Goal: Find specific page/section: Find specific page/section

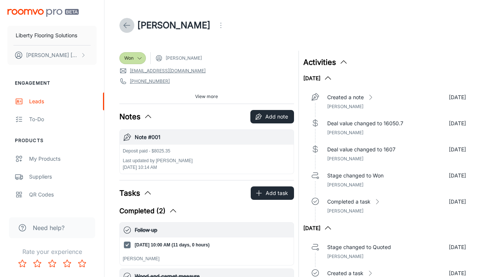
click at [127, 23] on icon at bounding box center [126, 25] width 9 height 9
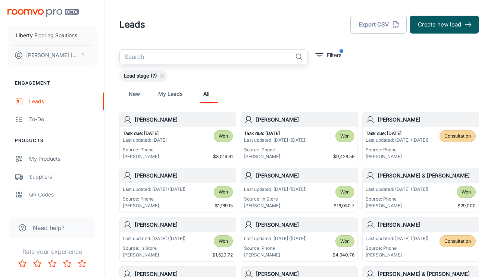
click at [256, 58] on input "text" at bounding box center [205, 56] width 173 height 15
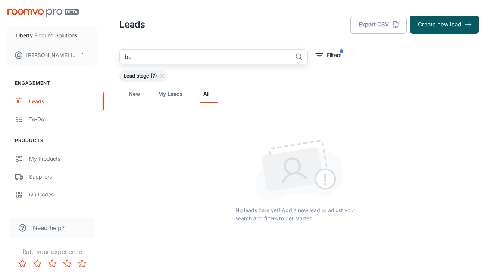
type input "b"
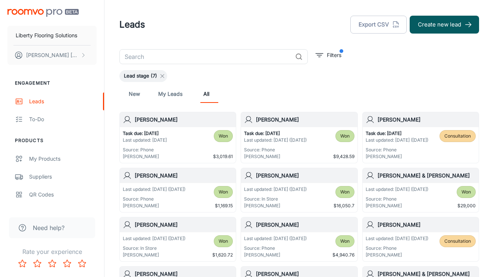
click at [165, 78] on icon at bounding box center [162, 76] width 6 height 6
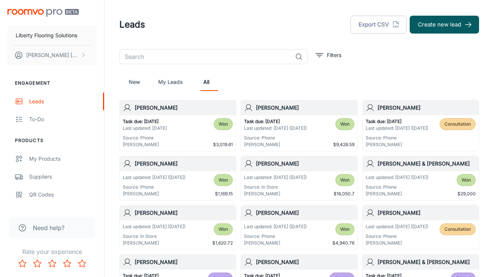
click at [168, 58] on input "text" at bounding box center [205, 56] width 173 height 15
type input "n"
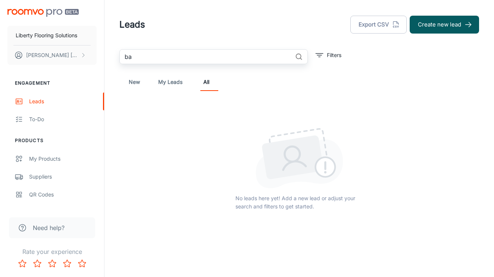
type input "b"
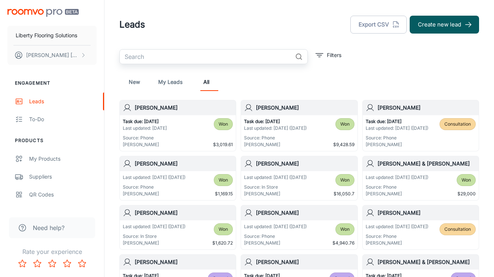
click at [189, 59] on input "text" at bounding box center [205, 56] width 173 height 15
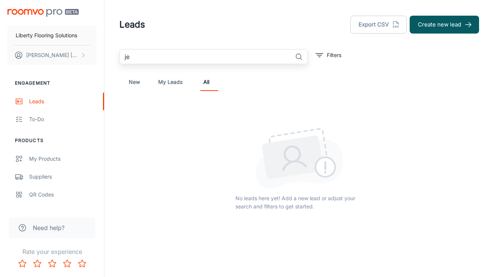
type input "j"
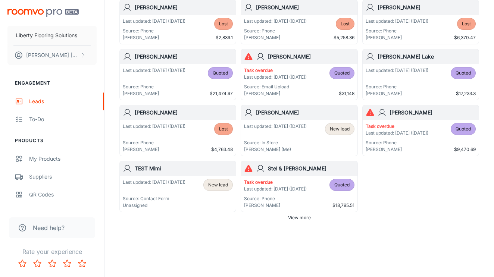
scroll to position [472, 0]
click at [304, 221] on button "View more" at bounding box center [299, 217] width 29 height 11
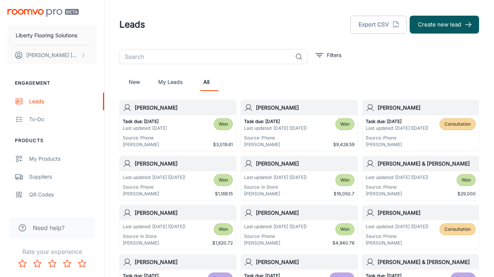
scroll to position [0, 0]
